Goal: Information Seeking & Learning: Find specific page/section

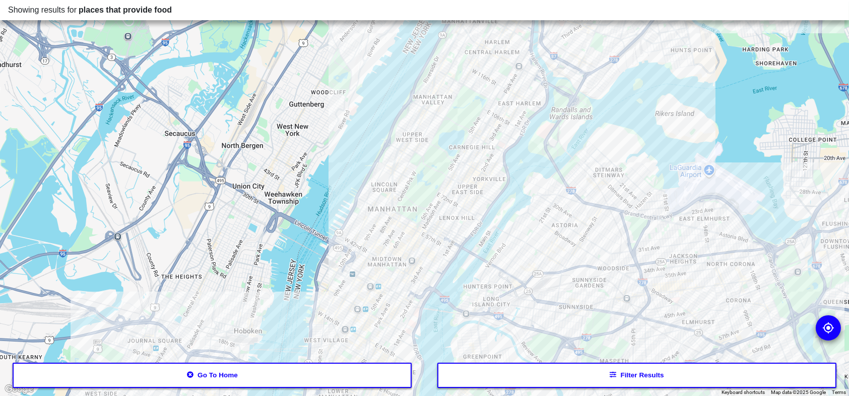
click at [320, 369] on button "Go to home" at bounding box center [212, 374] width 399 height 25
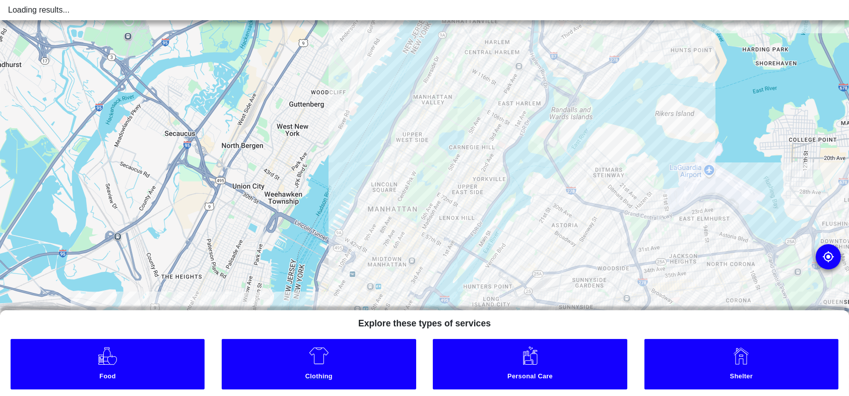
click at [318, 372] on small "Clothing" at bounding box center [319, 377] width 190 height 11
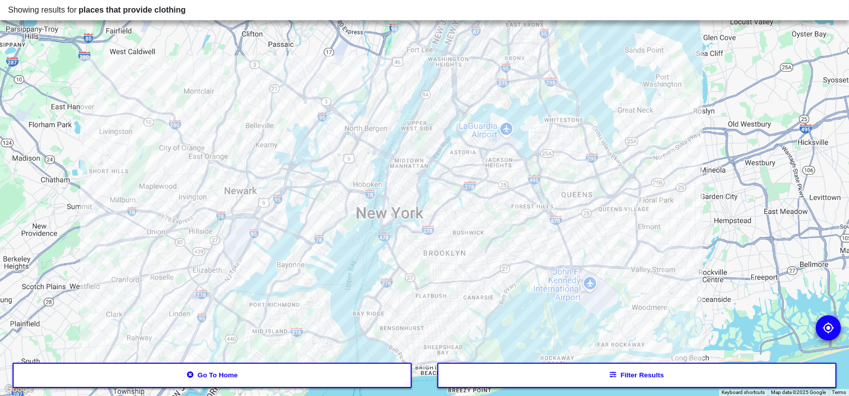
drag, startPoint x: 379, startPoint y: 267, endPoint x: 374, endPoint y: 190, distance: 77.3
click at [374, 190] on div at bounding box center [424, 198] width 849 height 396
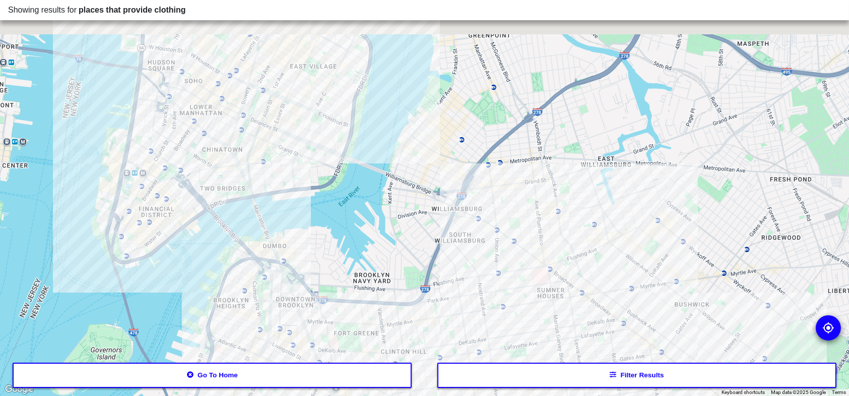
drag, startPoint x: 395, startPoint y: 275, endPoint x: 384, endPoint y: 350, distance: 75.3
click at [384, 350] on div at bounding box center [424, 198] width 849 height 396
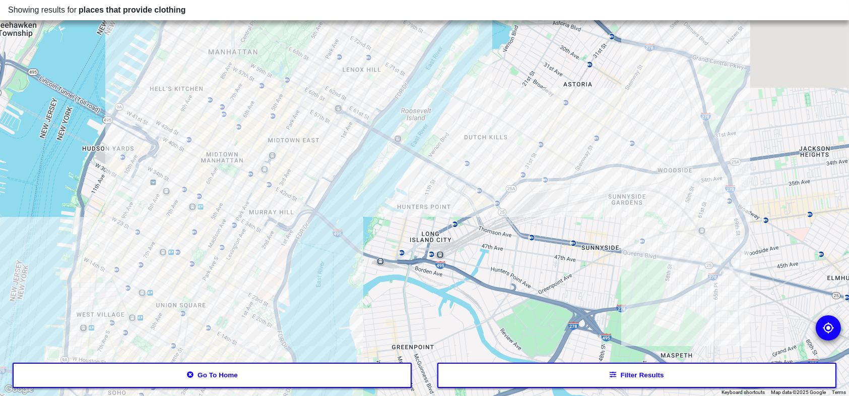
drag, startPoint x: 456, startPoint y: 184, endPoint x: 401, endPoint y: 334, distance: 158.8
click at [399, 381] on div "Showing results for places that provide clothing To navigate the map with touch…" at bounding box center [424, 198] width 849 height 396
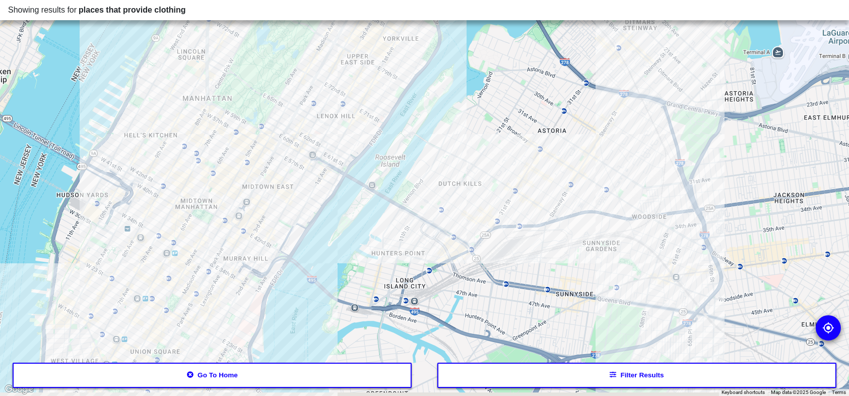
drag, startPoint x: 466, startPoint y: 264, endPoint x: 457, endPoint y: 193, distance: 71.6
click at [463, 229] on div at bounding box center [424, 198] width 849 height 396
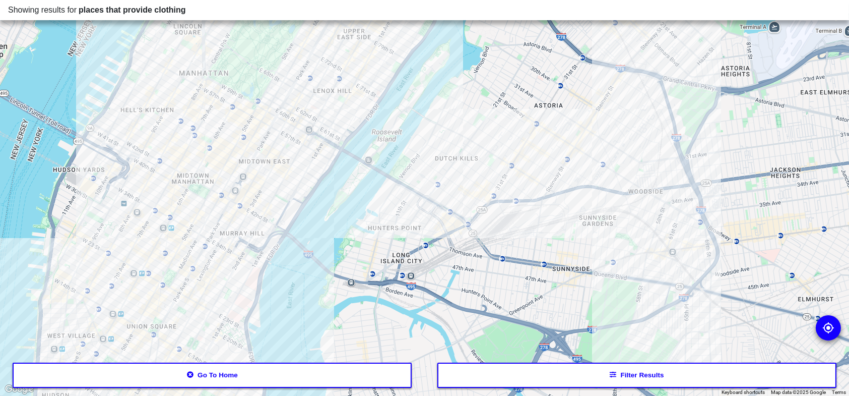
click at [457, 119] on div at bounding box center [424, 198] width 849 height 396
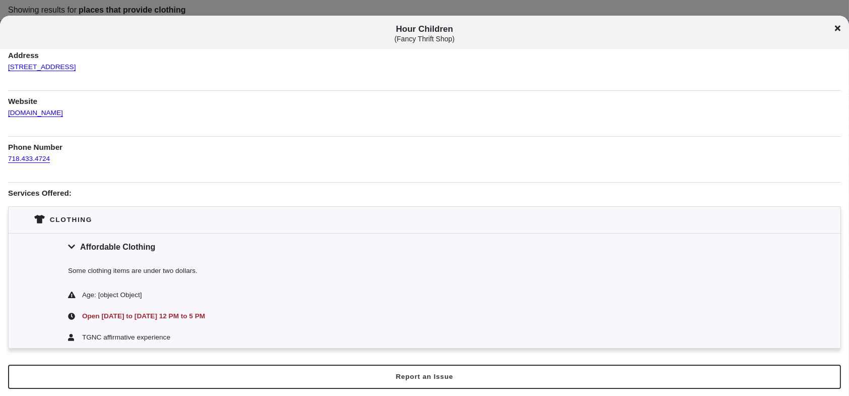
scroll to position [58, 0]
click at [29, 112] on link "[DOMAIN_NAME]" at bounding box center [35, 108] width 55 height 16
click at [48, 113] on link "[DOMAIN_NAME]" at bounding box center [35, 108] width 55 height 16
click at [835, 29] on icon at bounding box center [838, 28] width 6 height 8
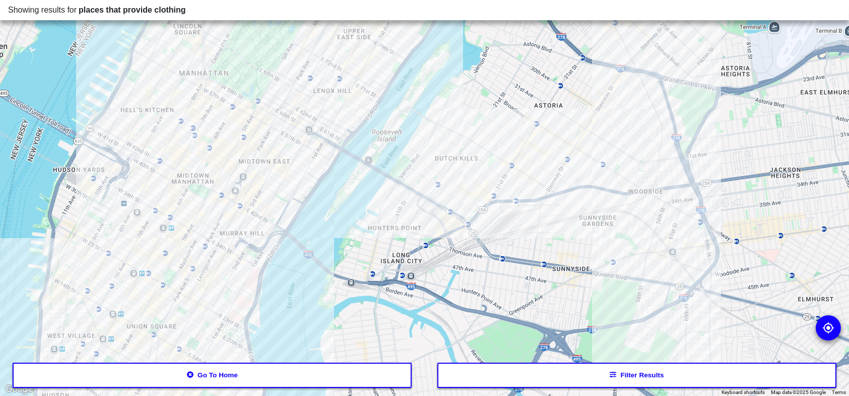
click at [773, 136] on div at bounding box center [424, 198] width 849 height 396
